Goal: Check status: Check status

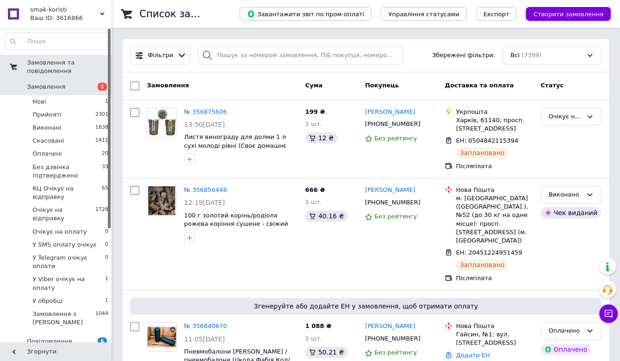
click at [81, 83] on link "Замовлення 1" at bounding box center [57, 87] width 114 height 16
click at [68, 83] on span "Замовлення" at bounding box center [56, 87] width 59 height 8
click at [55, 83] on span "Замовлення" at bounding box center [46, 87] width 39 height 8
